Goal: Answer question/provide support: Share knowledge or assist other users

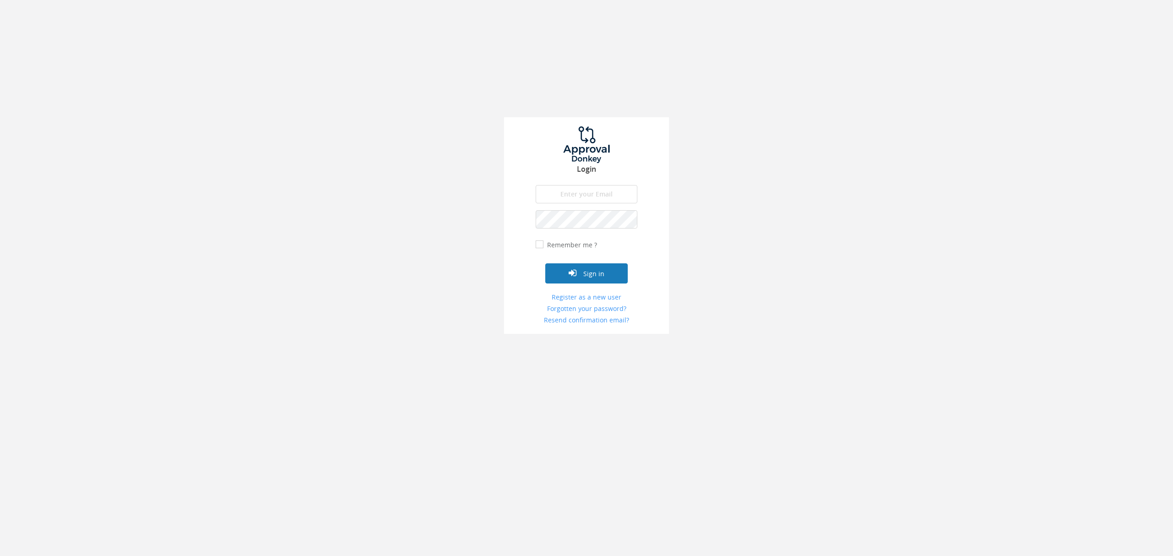
type input "[EMAIL_ADDRESS][DOMAIN_NAME]"
click at [608, 268] on button "Sign in" at bounding box center [586, 273] width 82 height 20
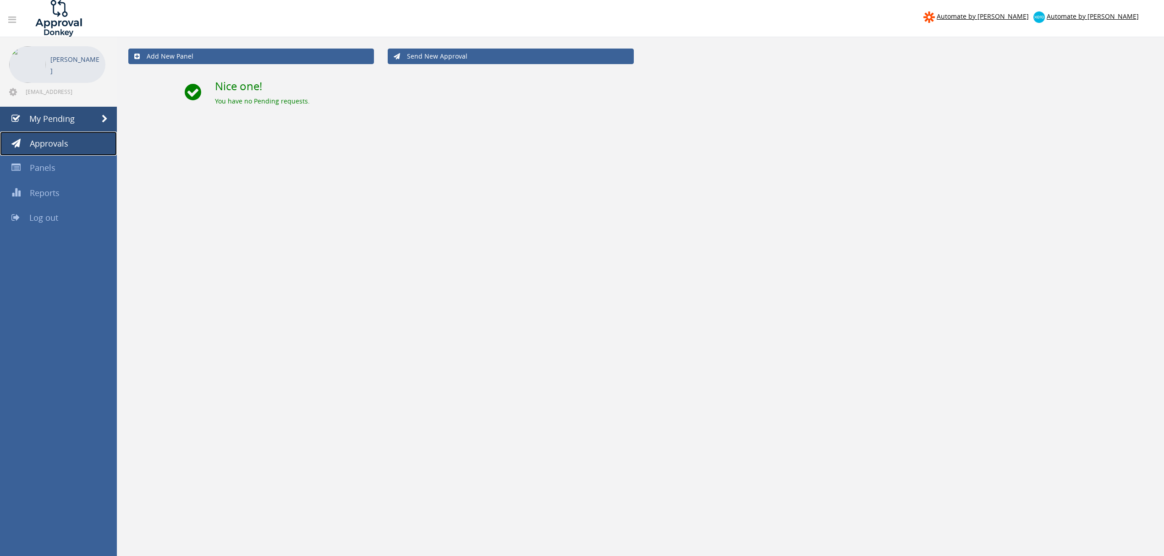
click at [67, 138] on span "Approvals" at bounding box center [49, 143] width 38 height 11
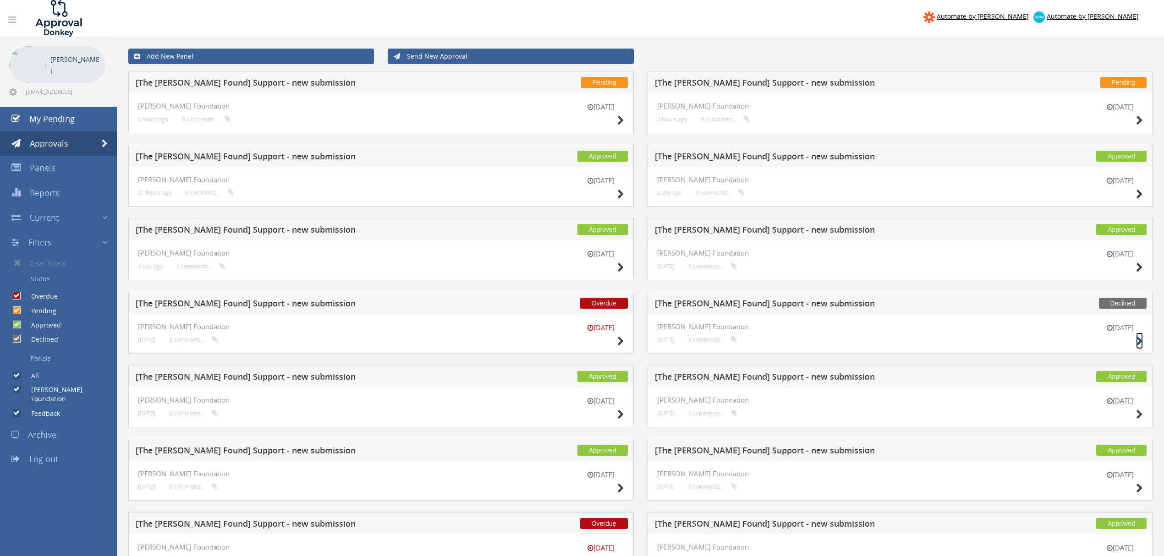
click at [1137, 336] on small at bounding box center [1139, 341] width 7 height 13
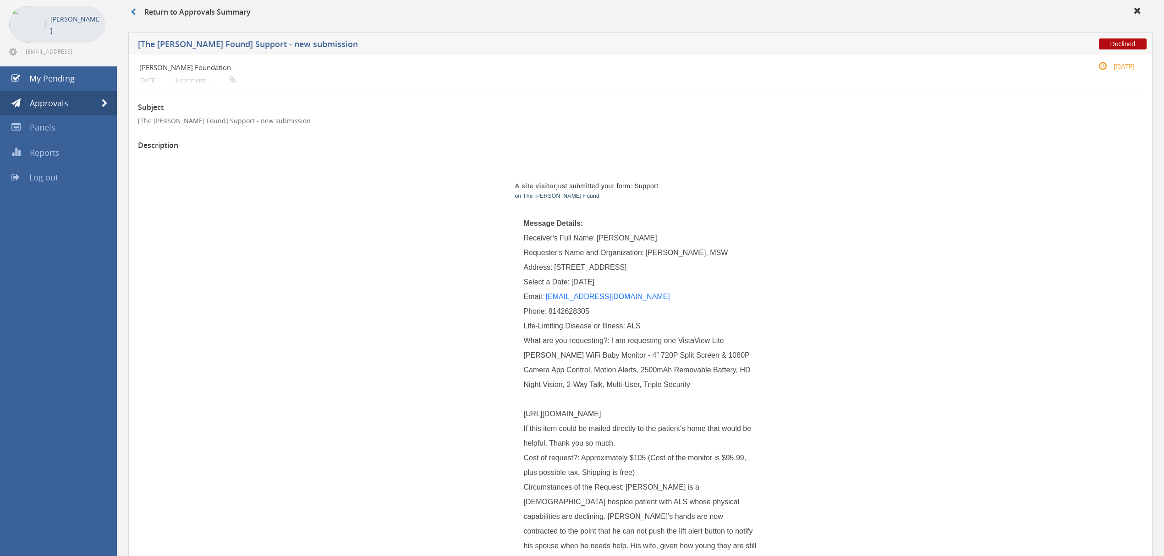
scroll to position [61, 0]
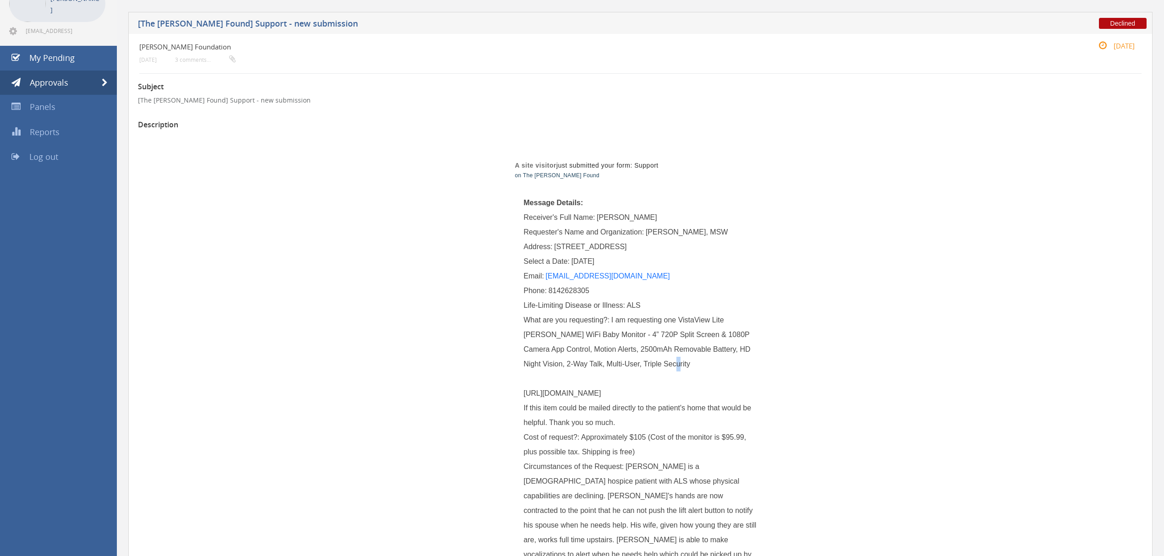
drag, startPoint x: 652, startPoint y: 365, endPoint x: 619, endPoint y: 386, distance: 39.1
click at [619, 386] on div "What are you requesting?: I am requesting one VistaView Lite [PERSON_NAME] WiFi…" at bounding box center [641, 371] width 234 height 117
click at [638, 396] on span "I am requesting one VistaView Lite [PERSON_NAME] WiFi Baby Monitor - 4” 720P Sp…" at bounding box center [639, 371] width 230 height 110
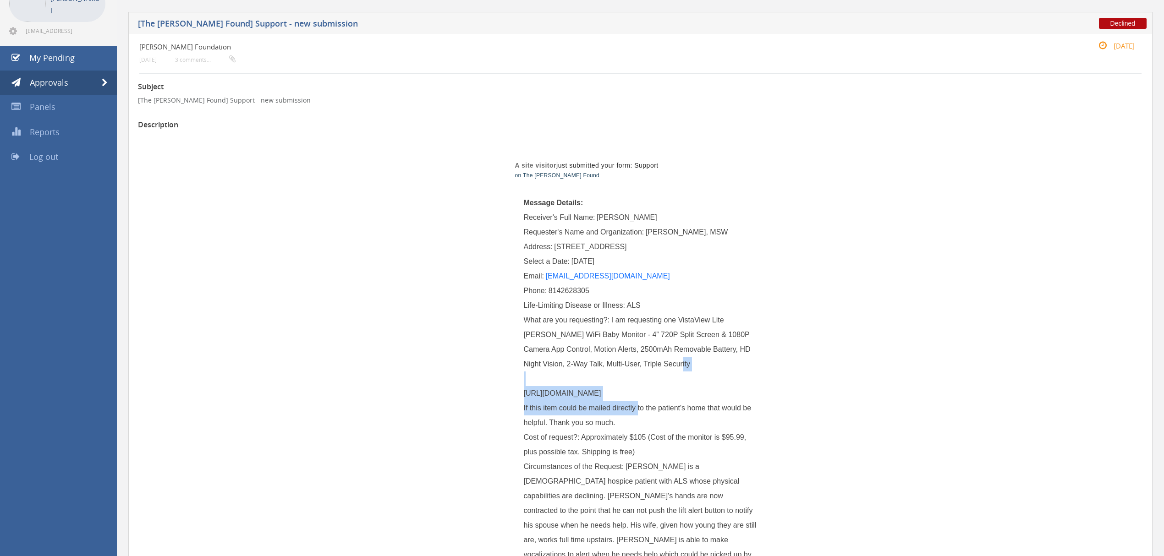
click at [649, 395] on span "I am requesting one VistaView Lite [PERSON_NAME] WiFi Baby Monitor - 4” 720P Sp…" at bounding box center [639, 371] width 230 height 110
drag, startPoint x: 620, startPoint y: 405, endPoint x: 523, endPoint y: 392, distance: 98.0
click at [524, 392] on div "What are you requesting?: I am requesting one VistaView Lite [PERSON_NAME] WiFi…" at bounding box center [641, 371] width 234 height 117
copy span "[URL][DOMAIN_NAME]"
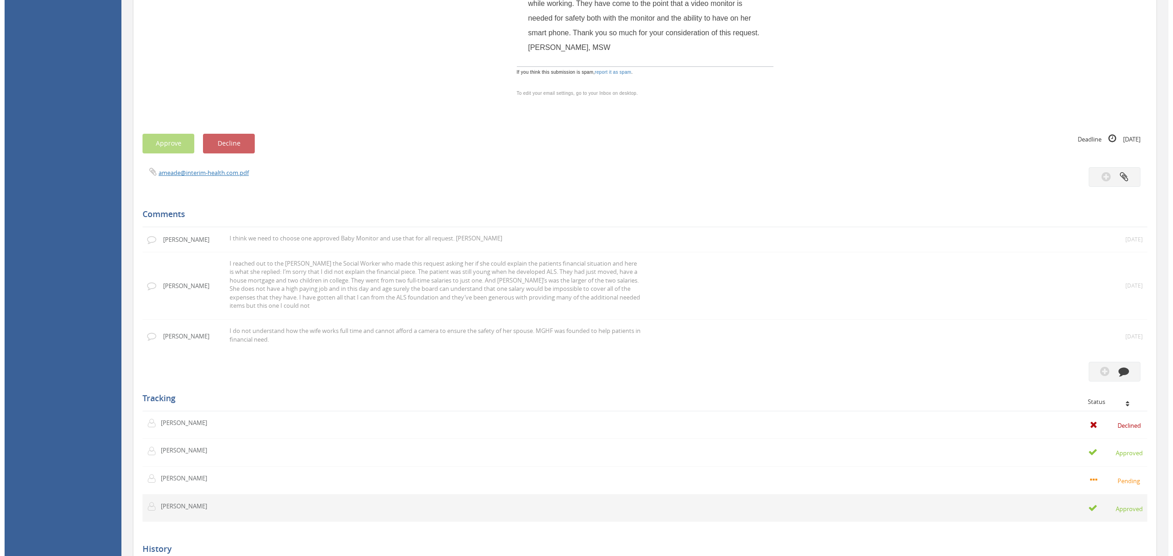
scroll to position [672, 0]
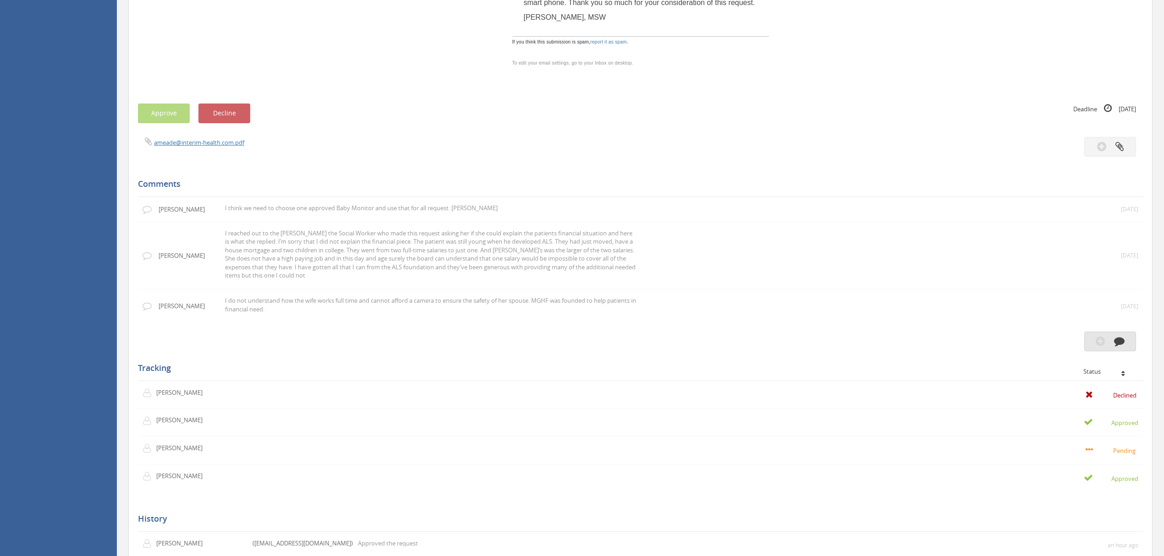
click at [1116, 341] on icon "button" at bounding box center [1119, 341] width 11 height 11
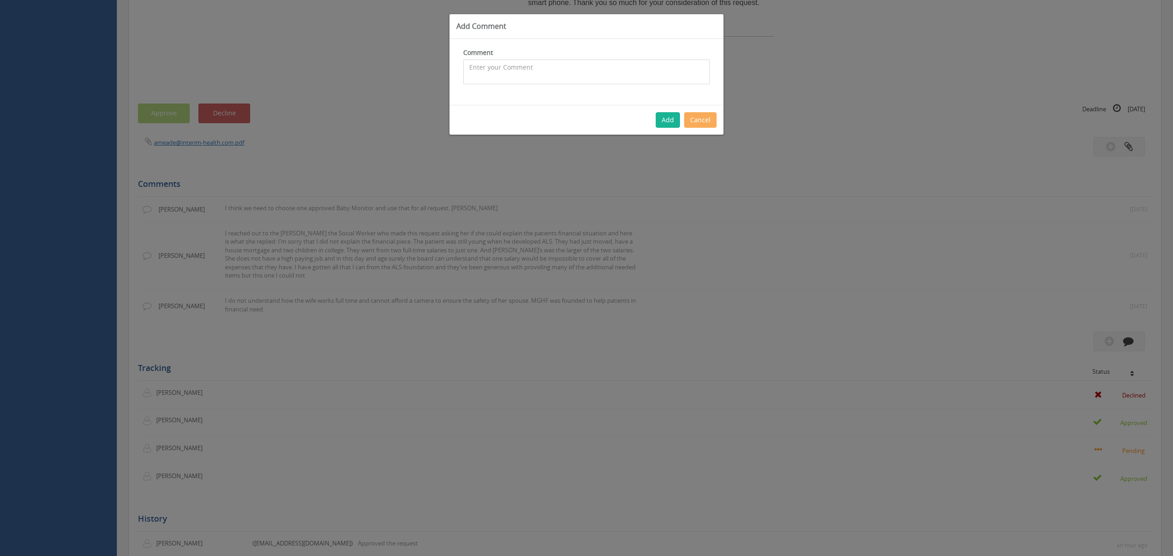
click at [493, 71] on textarea at bounding box center [586, 72] width 246 height 25
type textarea "A"
click at [510, 81] on textarea "This camera does more than the ones in the $50 range is sends alerts to the car…" at bounding box center [586, 72] width 246 height 25
click at [552, 77] on textarea "This camera does more than the ones in the $50 range is sends alerts to the car…" at bounding box center [586, 72] width 246 height 25
click at [638, 64] on textarea "This camera does more than the ones in the $50 range is sends alerts to the car…" at bounding box center [586, 72] width 246 height 25
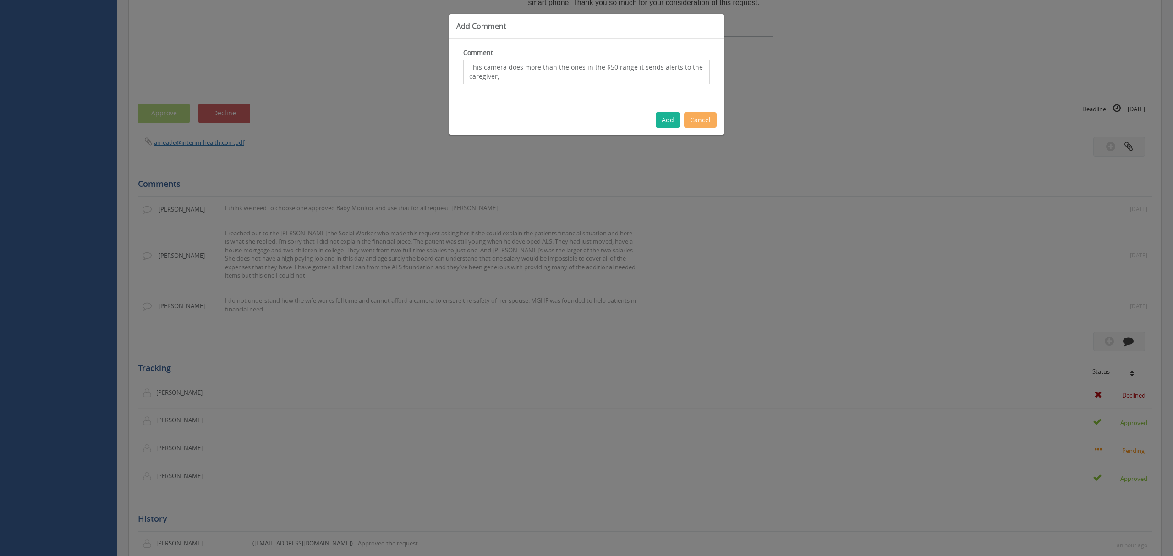
click at [534, 79] on textarea "This camera does more than the ones in the $50 range it sends alerts to the car…" at bounding box center [586, 72] width 246 height 25
click at [587, 80] on textarea "This camera does more than the ones in the $50 range it sends alerts to the car…" at bounding box center [586, 72] width 246 height 25
click at [695, 72] on textarea "This camera does more than the ones in the $50 range it sends alerts to the car…" at bounding box center [586, 72] width 246 height 25
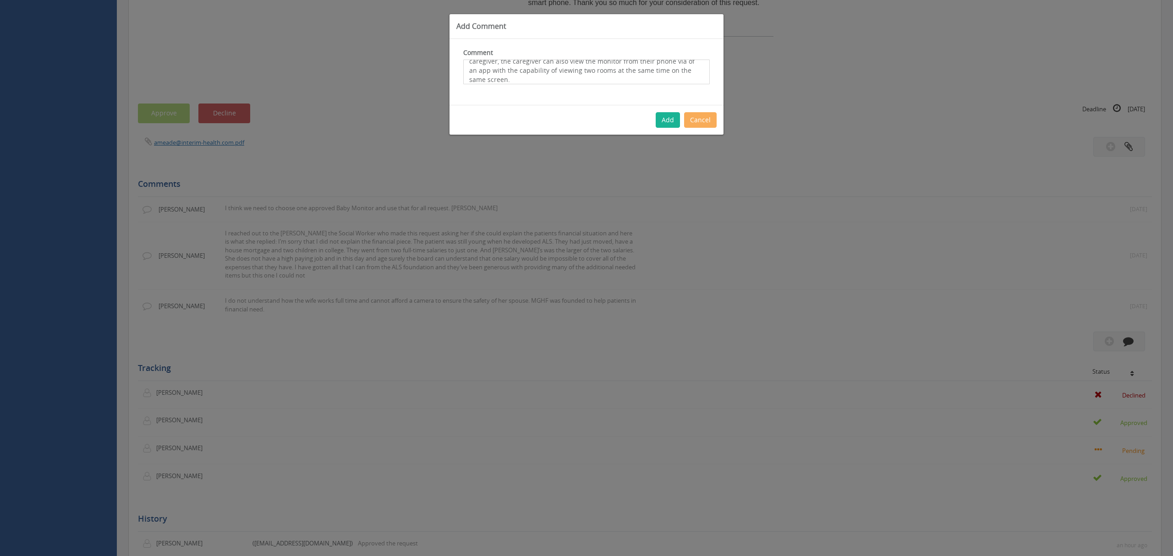
scroll to position [18, 0]
drag, startPoint x: 674, startPoint y: 71, endPoint x: 674, endPoint y: 79, distance: 7.8
click at [674, 79] on textarea "This camera does more than the ones in the $50 range it sends alerts to the car…" at bounding box center [586, 72] width 246 height 25
drag, startPoint x: 470, startPoint y: 69, endPoint x: 490, endPoint y: 69, distance: 20.2
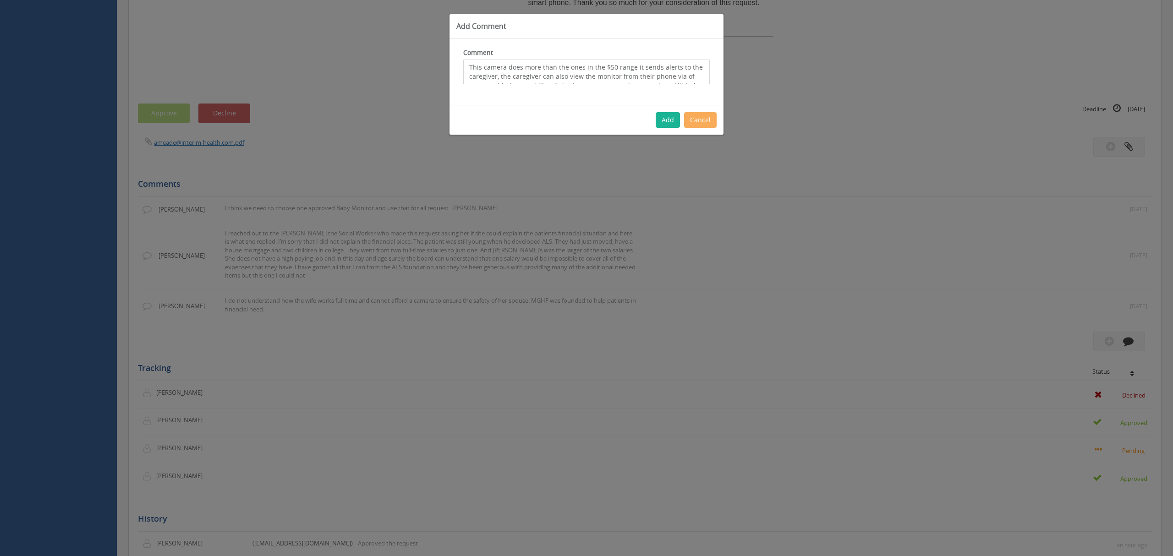
click at [470, 69] on textarea "This camera does more than the ones in the $50 range it sends alerts to the car…" at bounding box center [586, 72] width 246 height 25
click at [509, 76] on textarea "This camera does more than the ones in the $50 range it sends alerts to the car…" at bounding box center [586, 72] width 246 height 25
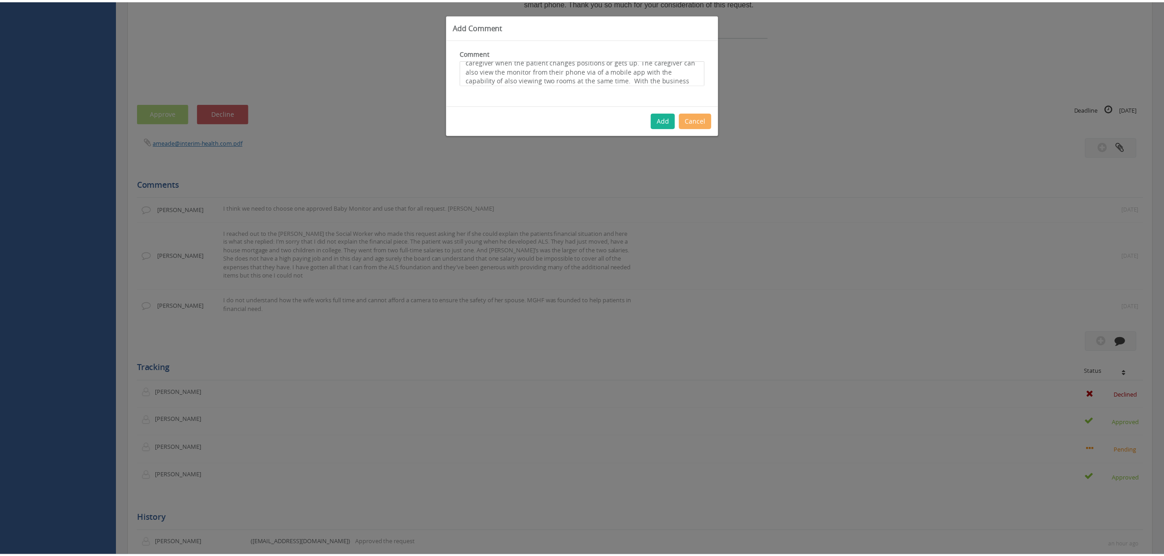
scroll to position [24, 0]
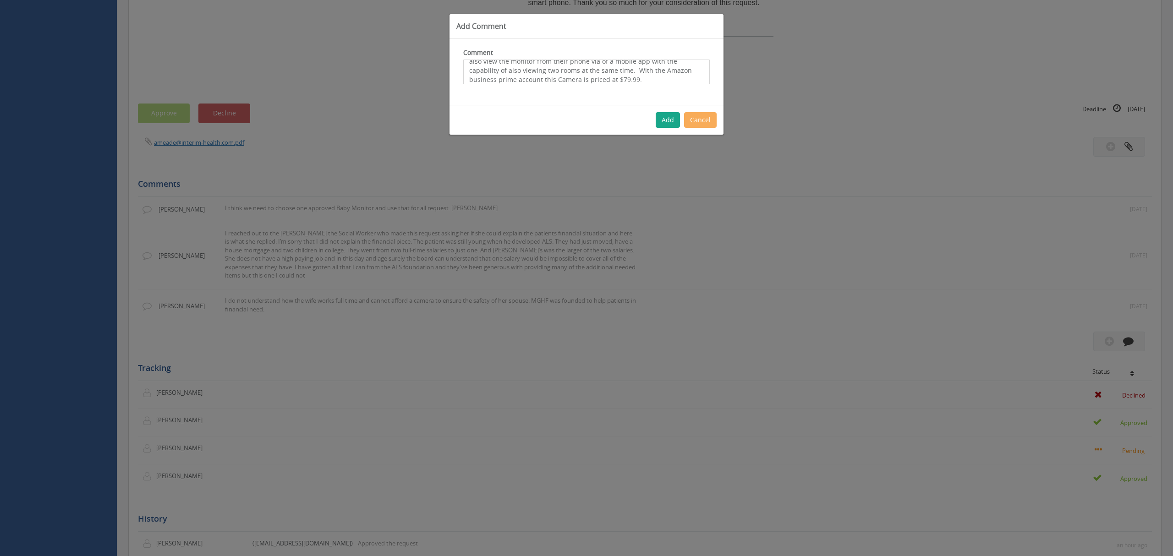
type textarea "This camera does more than the ones in the $50 range it sends alerts to the car…"
click at [668, 123] on button "Add" at bounding box center [668, 120] width 24 height 16
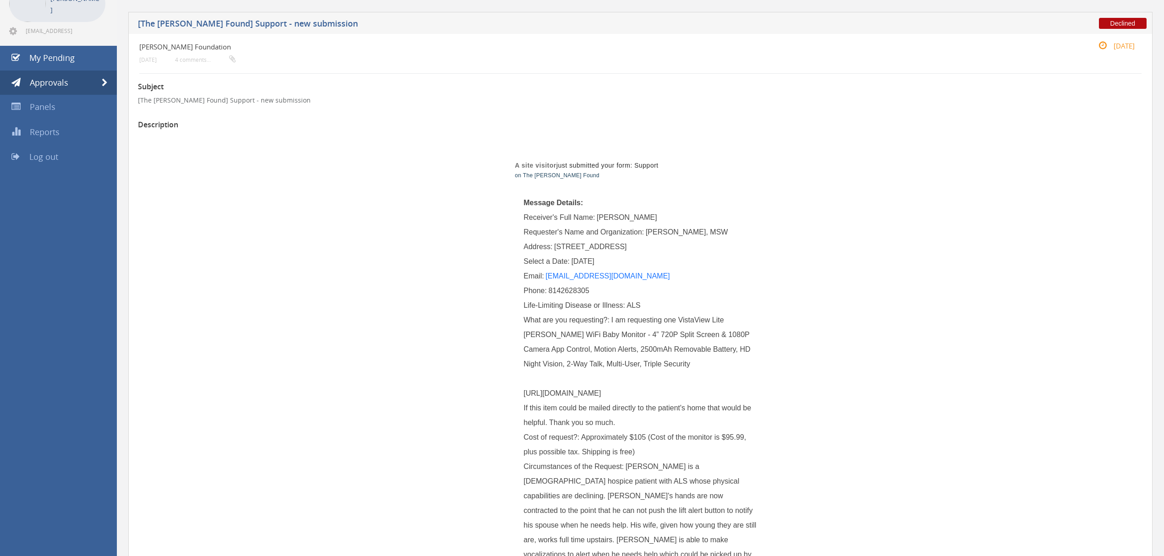
scroll to position [0, 0]
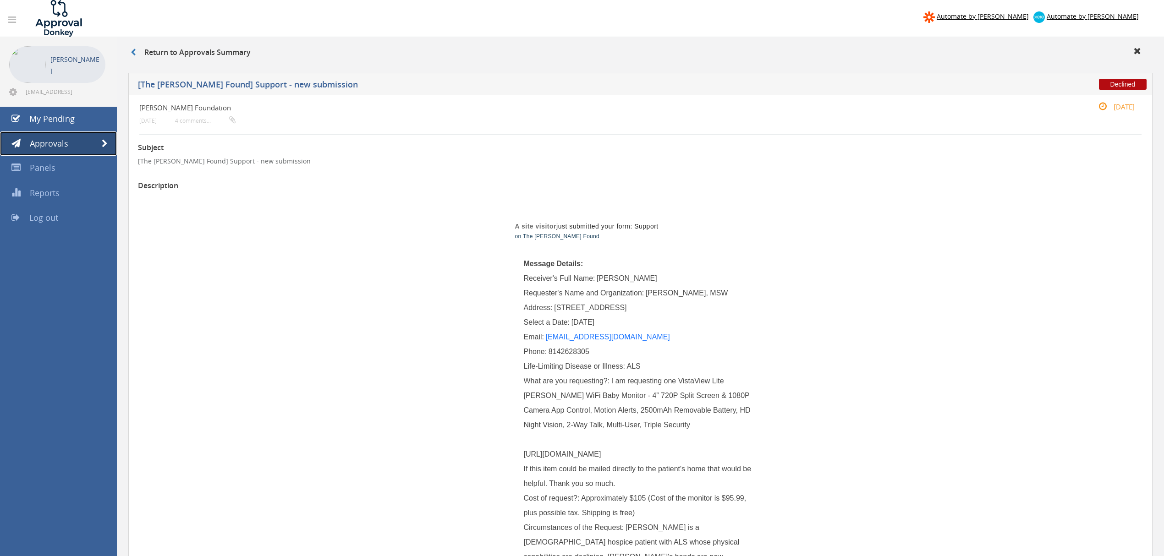
click at [99, 142] on link "Approvals" at bounding box center [58, 143] width 117 height 25
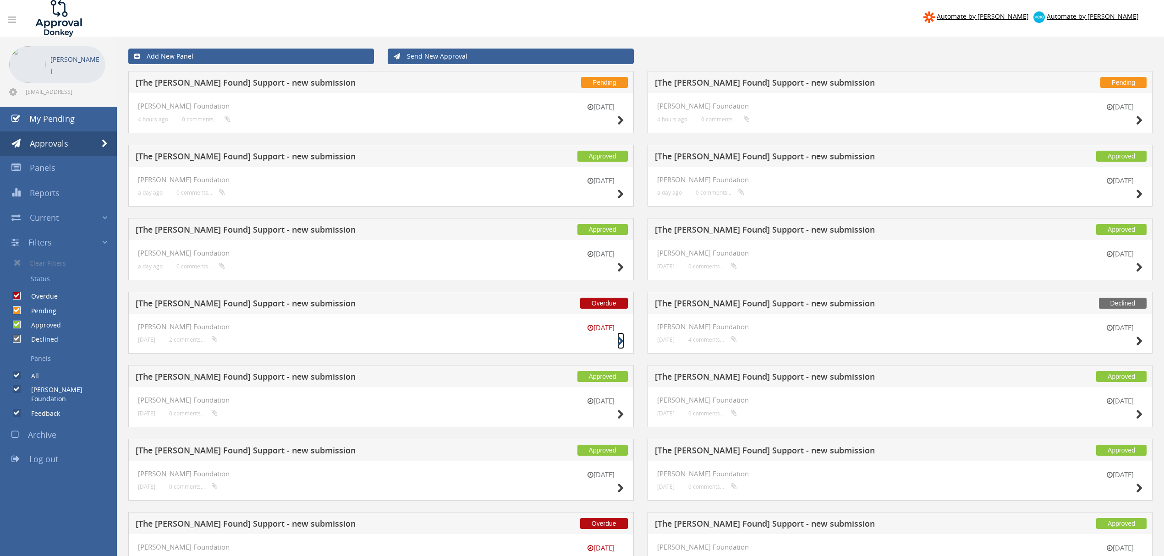
click at [618, 343] on icon at bounding box center [620, 342] width 7 height 10
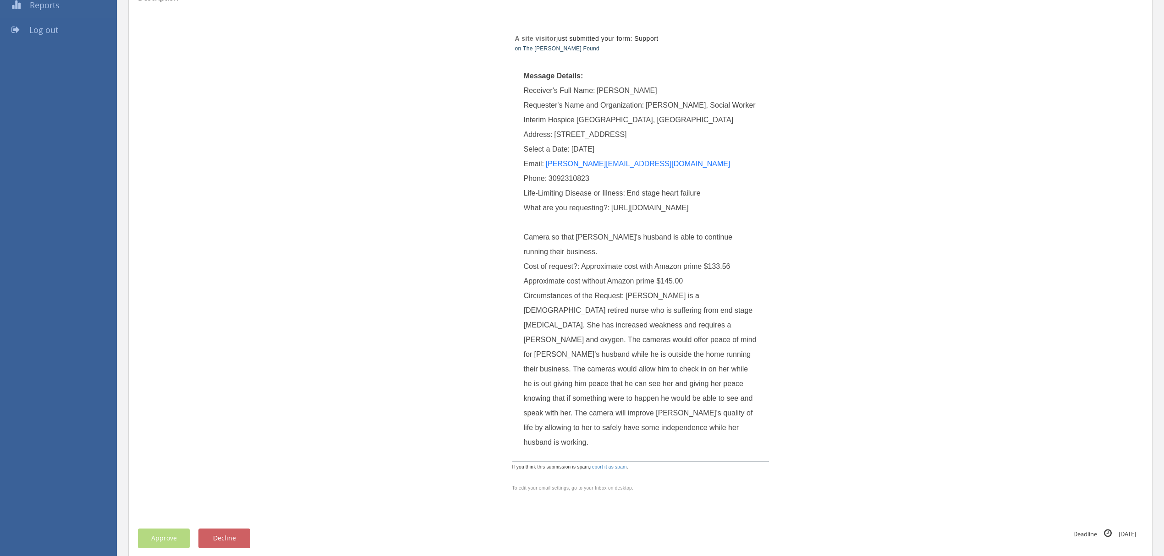
scroll to position [183, 0]
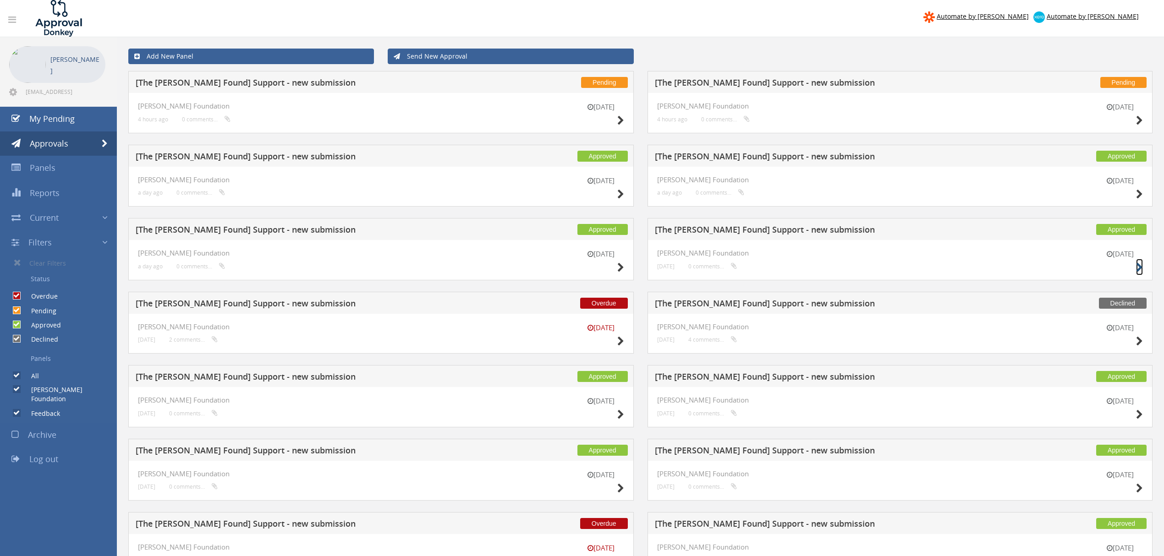
click at [1136, 265] on icon at bounding box center [1139, 268] width 7 height 10
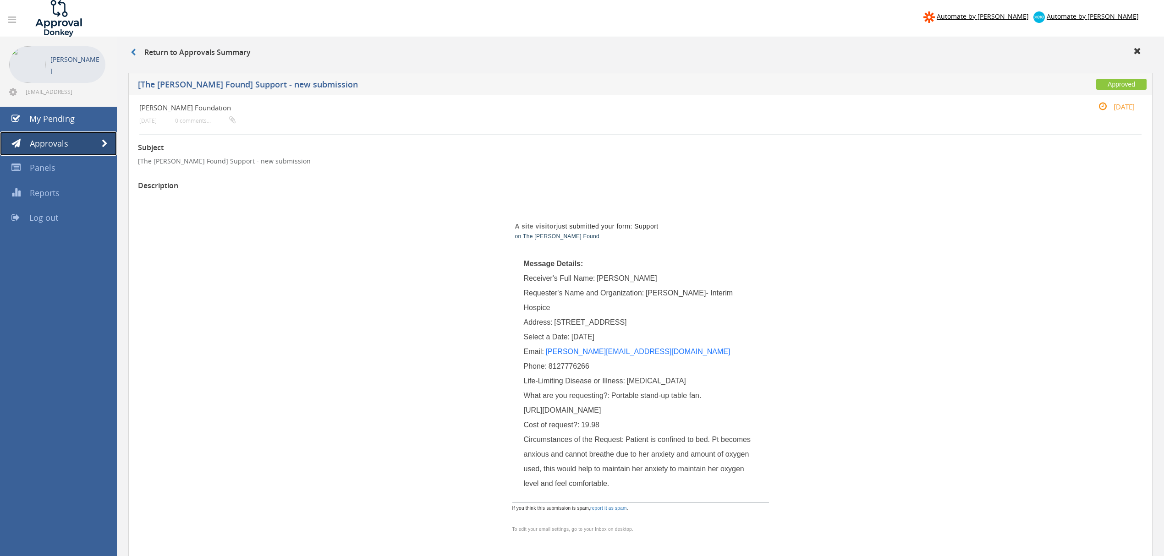
click at [109, 143] on link "Approvals" at bounding box center [58, 143] width 117 height 25
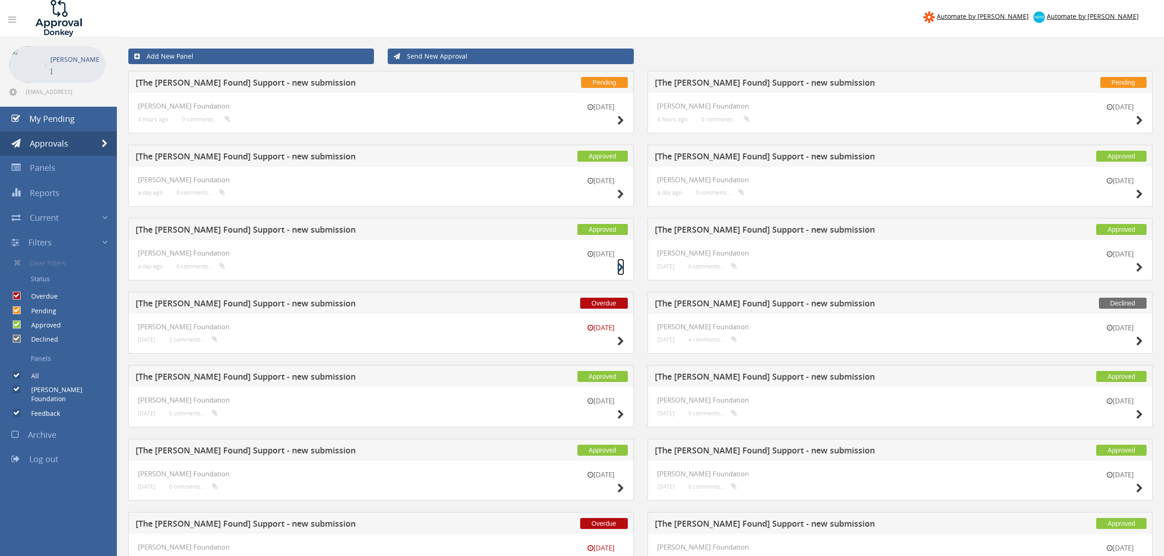
click at [618, 268] on icon at bounding box center [620, 268] width 7 height 10
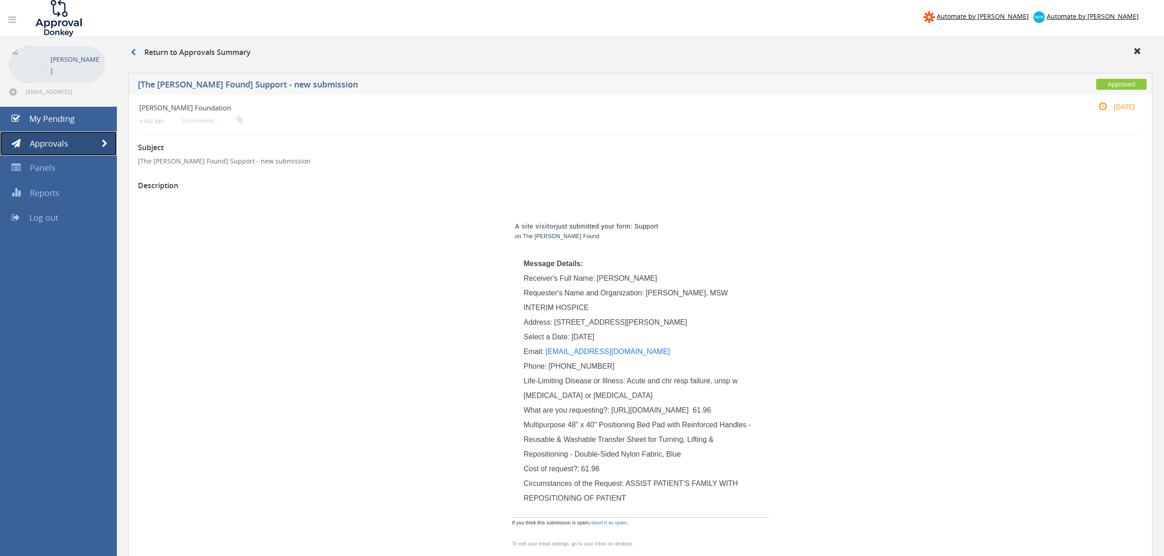
click at [111, 146] on link "Approvals" at bounding box center [58, 143] width 117 height 25
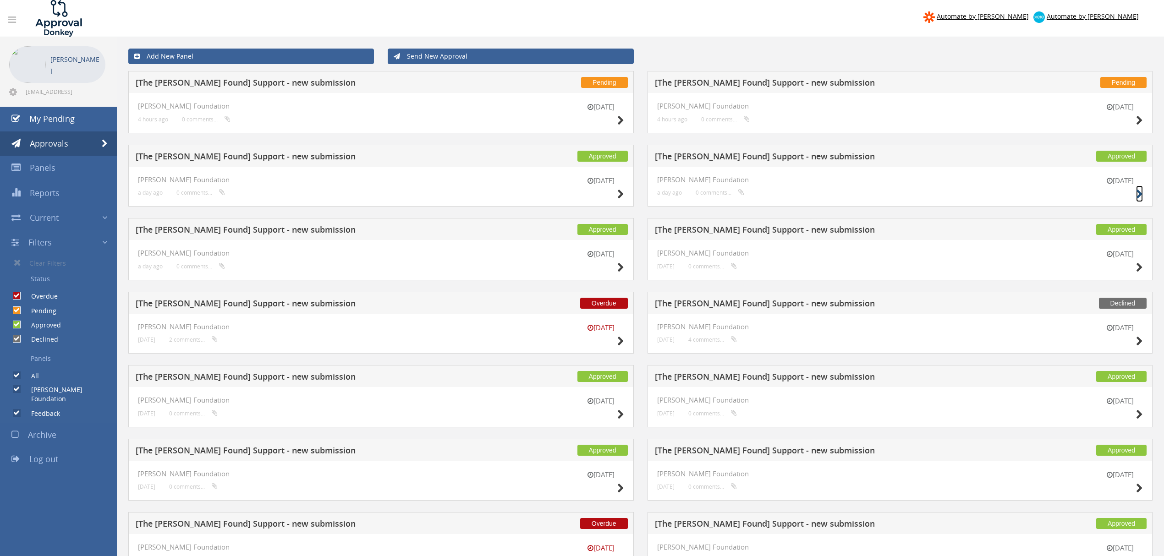
click at [1136, 193] on icon at bounding box center [1139, 195] width 7 height 10
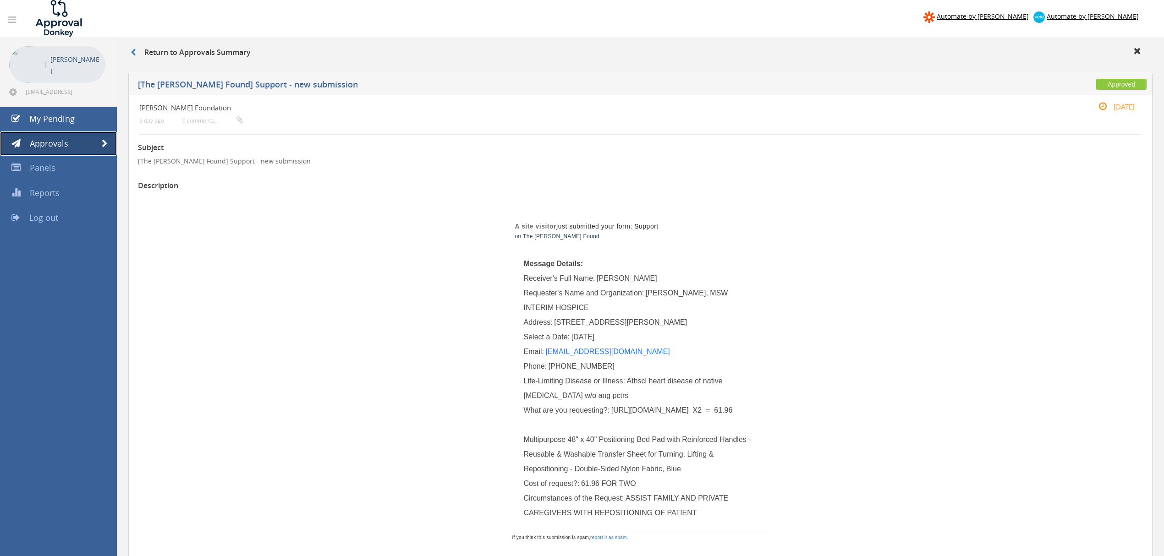
click at [104, 140] on span at bounding box center [105, 144] width 6 height 8
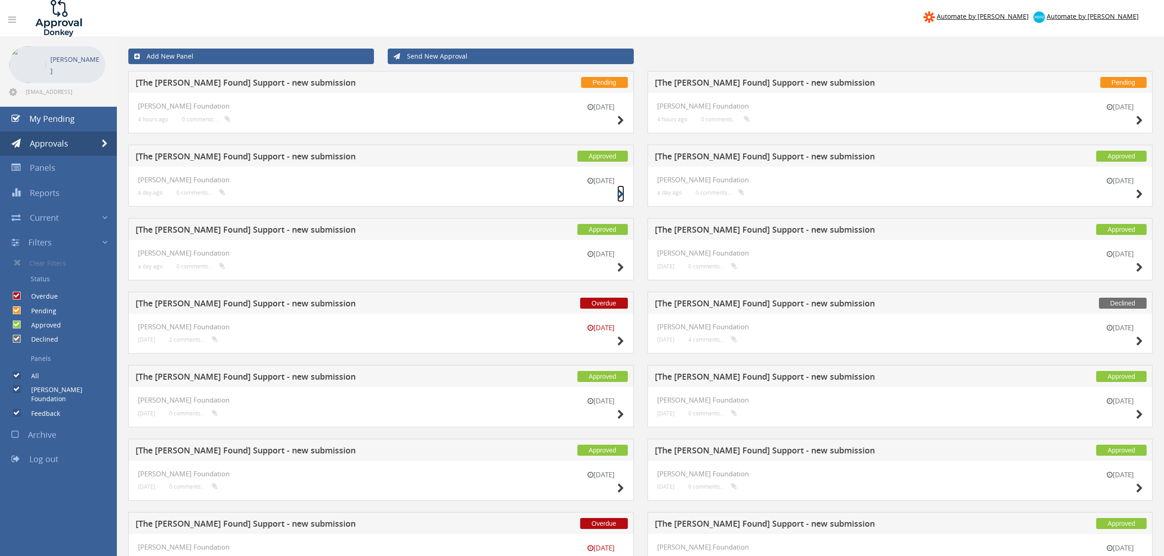
click at [622, 194] on icon at bounding box center [620, 195] width 7 height 10
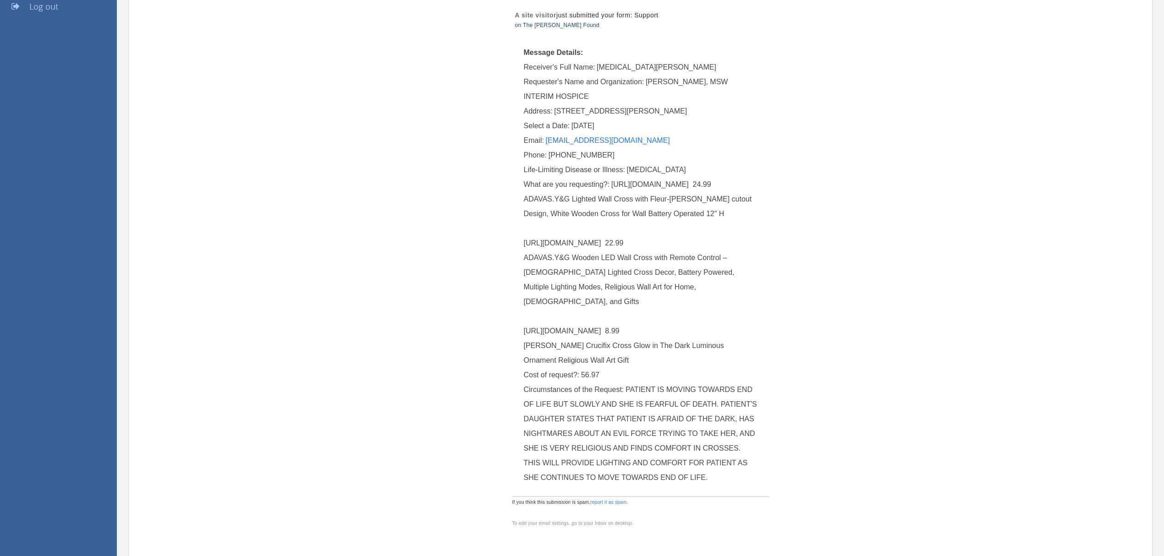
scroll to position [61, 0]
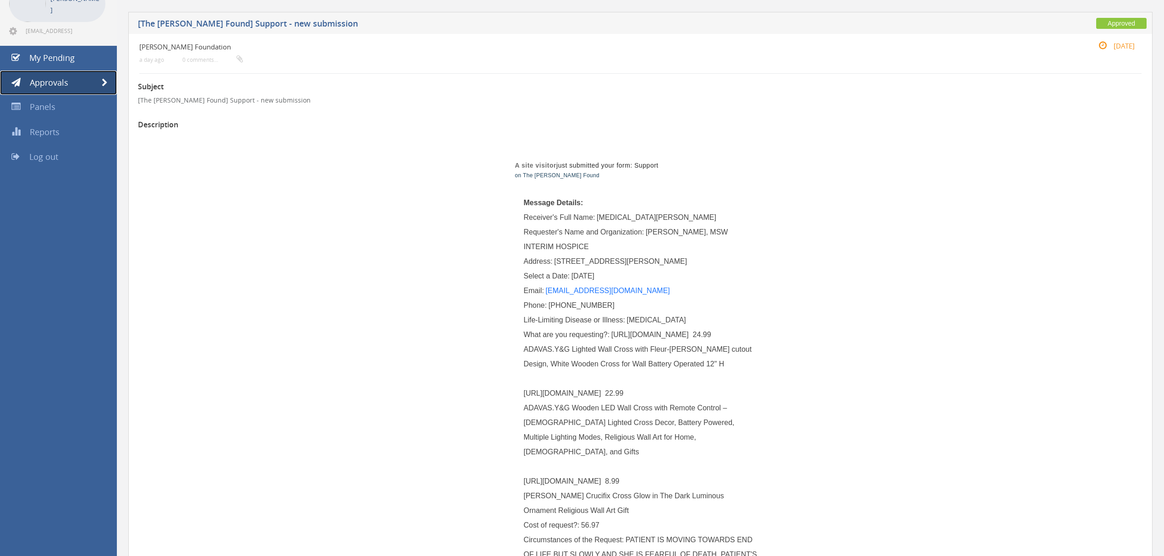
click at [106, 79] on span at bounding box center [105, 83] width 6 height 8
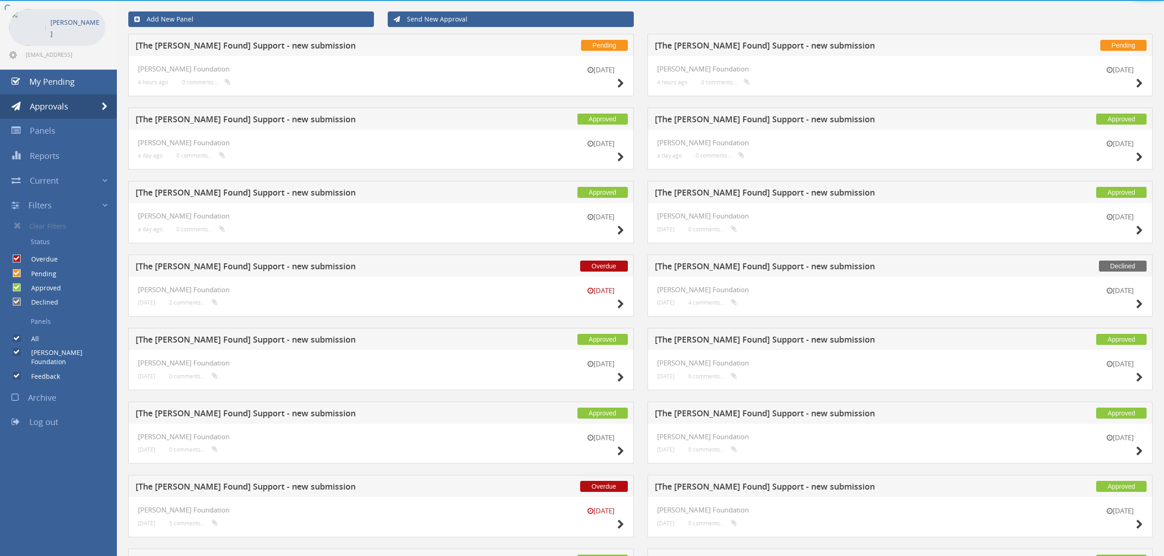
scroll to position [61, 0]
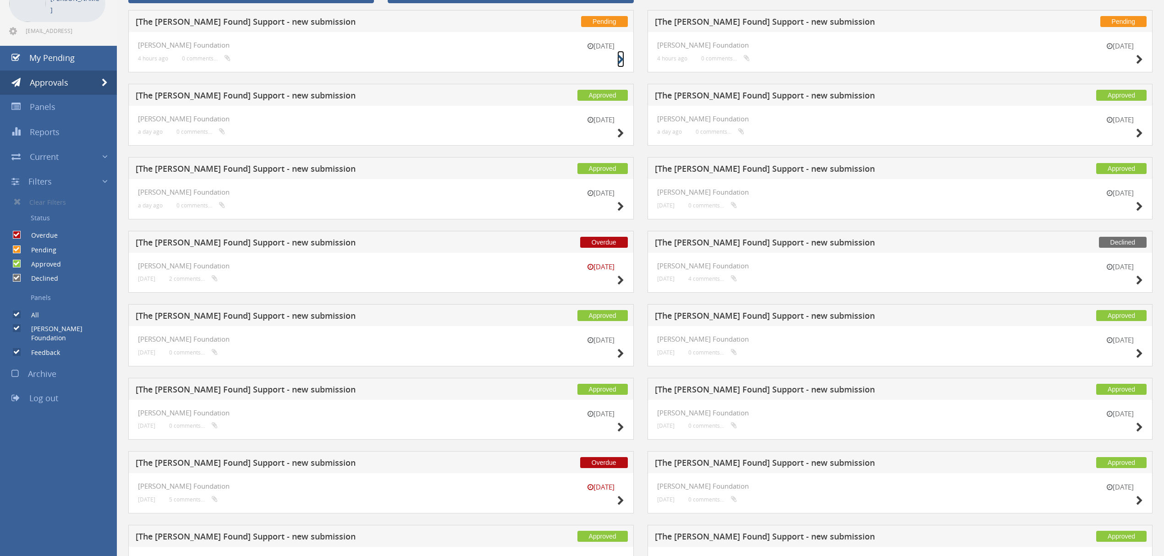
click at [622, 58] on icon at bounding box center [620, 60] width 7 height 10
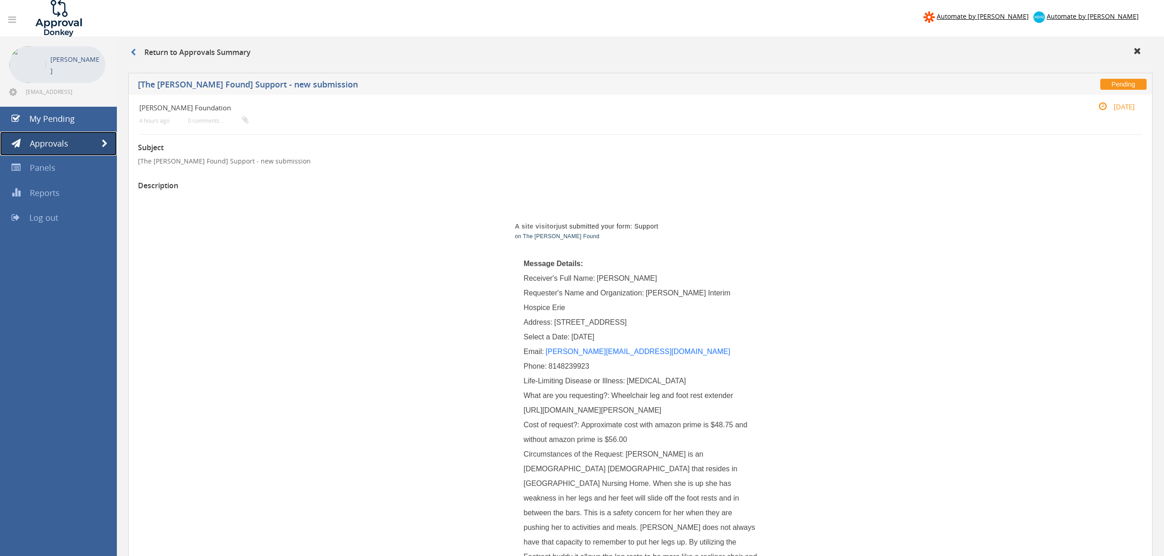
drag, startPoint x: 101, startPoint y: 141, endPoint x: 111, endPoint y: 140, distance: 9.7
click at [102, 141] on span at bounding box center [105, 144] width 6 height 8
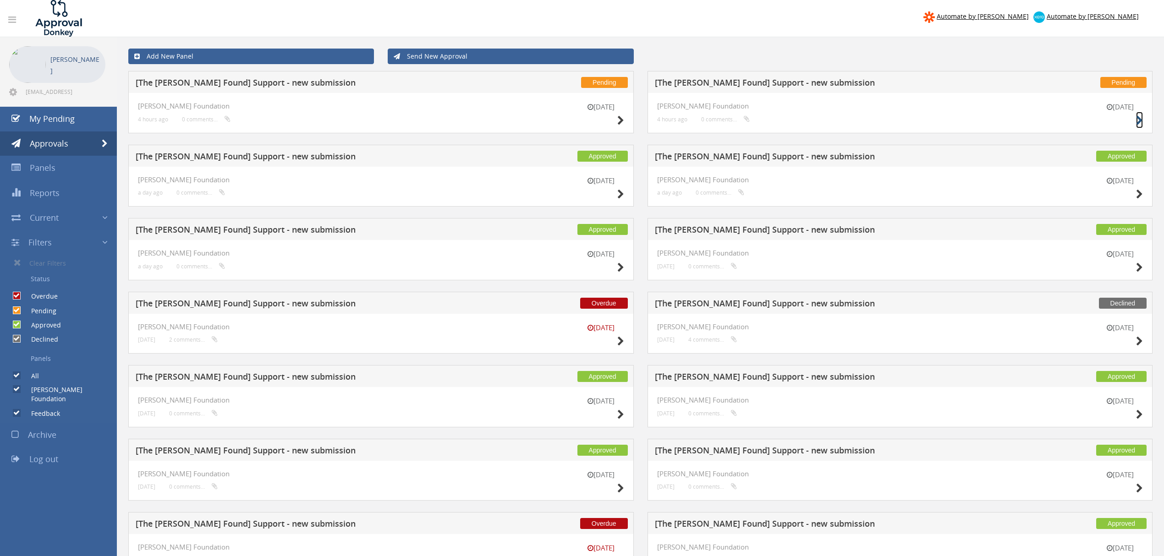
click at [1140, 120] on icon at bounding box center [1139, 121] width 7 height 10
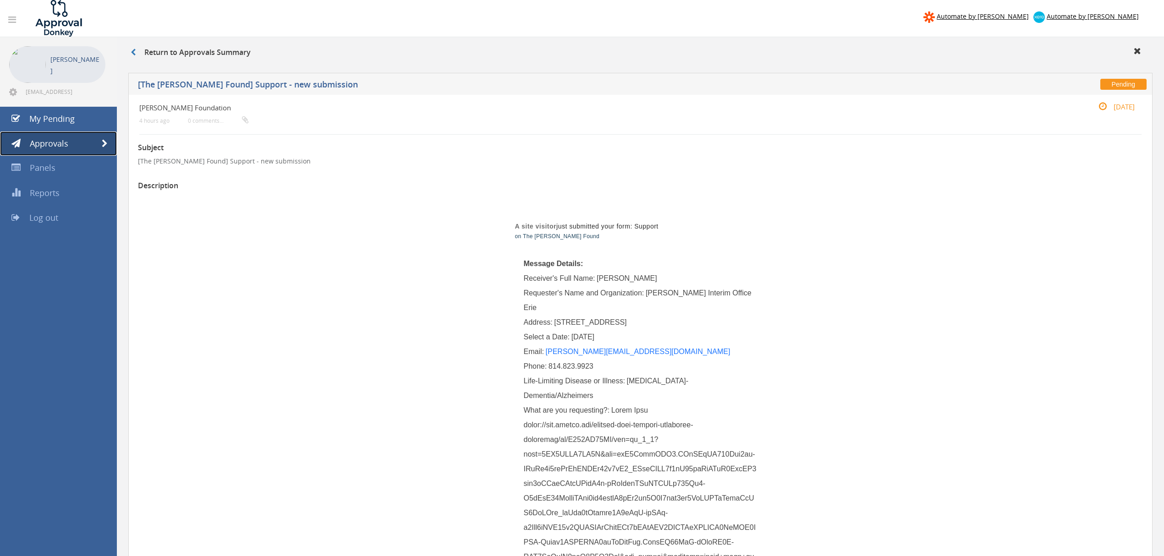
click at [99, 147] on link "Approvals" at bounding box center [58, 143] width 117 height 25
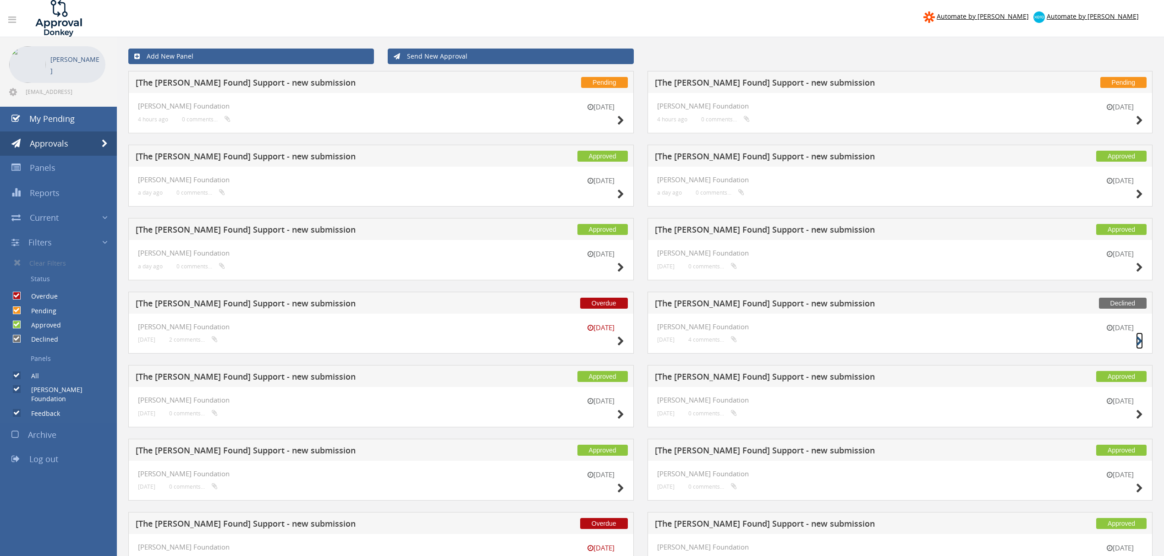
click at [1136, 343] on icon at bounding box center [1139, 342] width 7 height 10
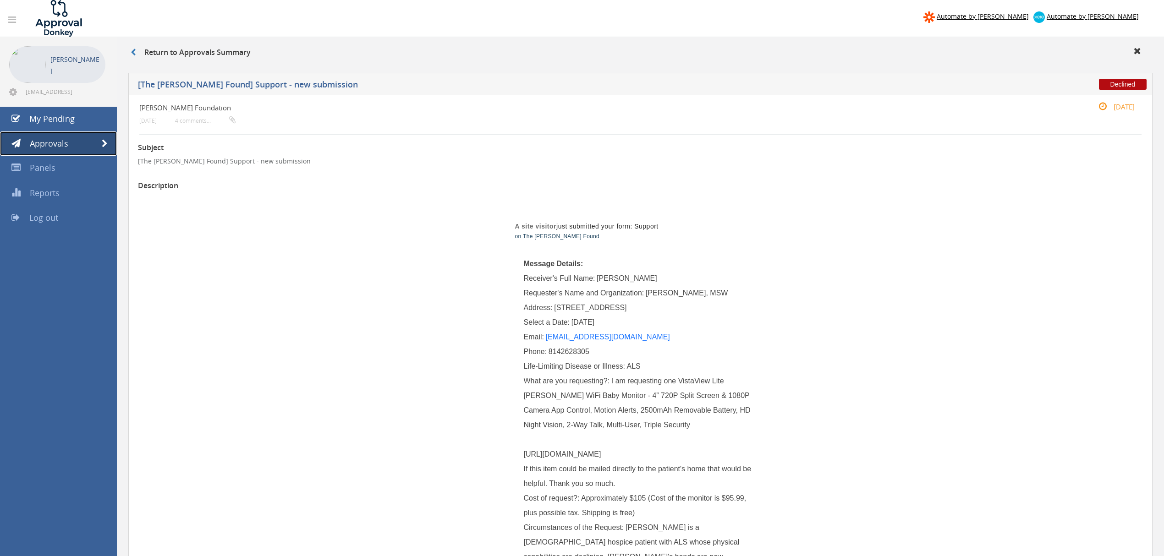
click at [108, 142] on link "Approvals" at bounding box center [58, 143] width 117 height 25
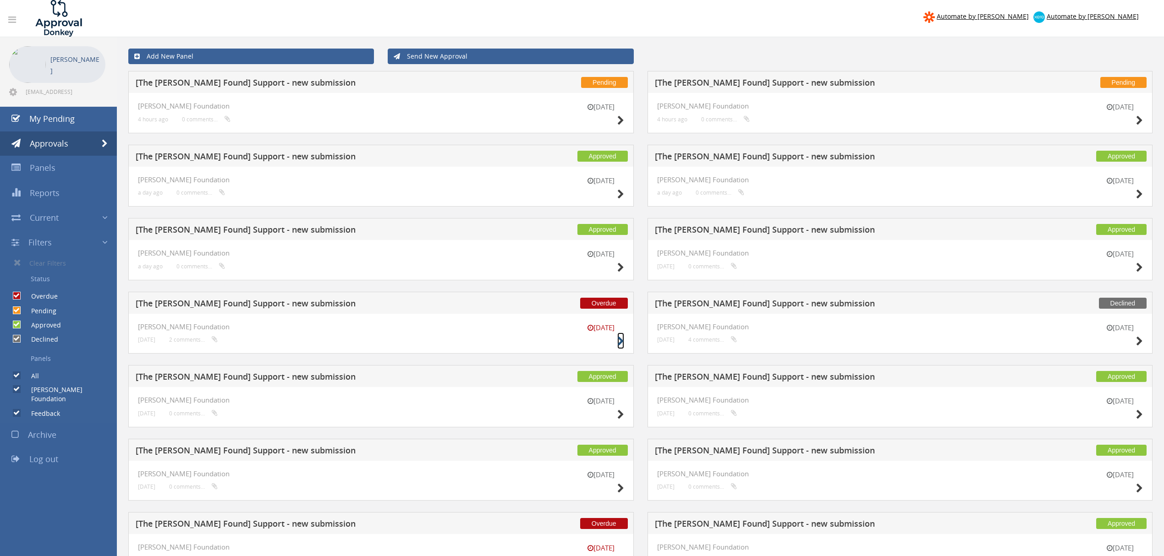
click at [619, 345] on icon at bounding box center [620, 342] width 7 height 10
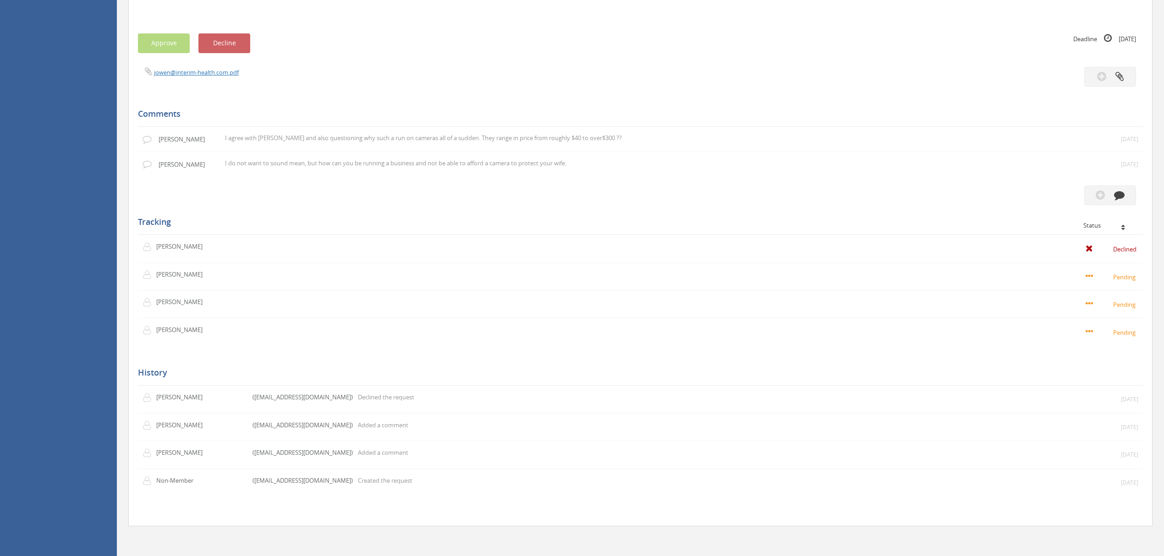
scroll to position [733, 0]
